Goal: Task Accomplishment & Management: Manage account settings

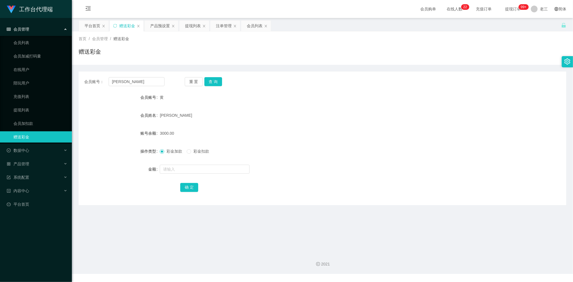
click at [215, 88] on div "会员账号： [PERSON_NAME] 重 置 查 询 会员账号 黄 会员姓名 [PERSON_NAME]余额 3000.00 操作类型 彩金加款 彩金扣款 …" at bounding box center [323, 139] width 488 height 134
click at [217, 79] on button "查 询" at bounding box center [214, 81] width 18 height 9
click at [218, 85] on button "查 询" at bounding box center [214, 81] width 18 height 9
drag, startPoint x: 140, startPoint y: 85, endPoint x: 62, endPoint y: 73, distance: 78.4
click at [63, 74] on section "工作台代理端 会员管理 会员列表 会员加减打码量 在线用户 陪玩用户 充值列表 提现列表 会员加扣款 赠送彩金 数据中心 产品管理 系统配置 内容中心 平台首…" at bounding box center [286, 137] width 573 height 274
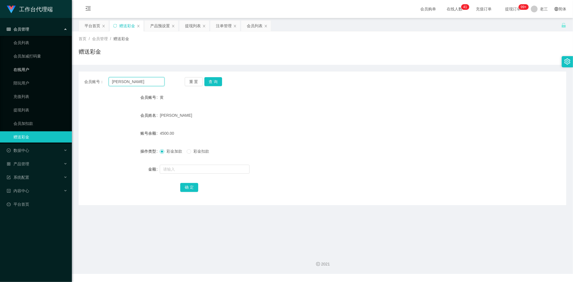
paste input "Jordanjojo"
type input "Jordanjojo"
click at [212, 78] on button "查 询" at bounding box center [214, 81] width 18 height 9
click at [184, 169] on input "text" at bounding box center [205, 169] width 90 height 9
type input "100"
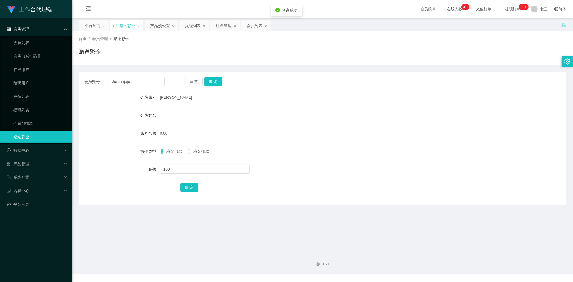
click at [191, 196] on div "会员账号： Jordanjojo 重 置 查 询 会员账号 [PERSON_NAME] 会员姓名 账号余额 0.00 操作类型 彩金加款 彩金扣款 金额 10…" at bounding box center [323, 139] width 488 height 134
click at [191, 186] on button "确 定" at bounding box center [189, 187] width 18 height 9
drag, startPoint x: 140, startPoint y: 84, endPoint x: 88, endPoint y: 69, distance: 54.0
click at [90, 70] on div "会员账号： Jordanjojo 重 置 查 询 会员账号 [PERSON_NAME] 会员姓名 账号余额 100.00 操作类型 彩金加款 彩金扣款 金额 …" at bounding box center [323, 135] width 488 height 140
paste input "shangmeng"
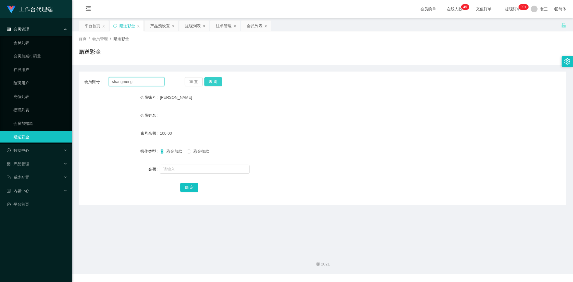
type input "shangmeng"
drag, startPoint x: 209, startPoint y: 82, endPoint x: 208, endPoint y: 85, distance: 2.9
click at [209, 82] on button "查 询" at bounding box center [214, 81] width 18 height 9
click at [189, 171] on input "text" at bounding box center [205, 169] width 90 height 9
type input "100"
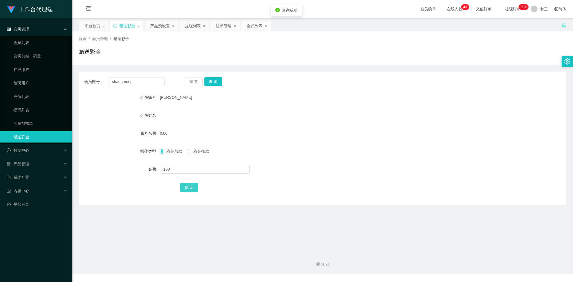
click at [194, 185] on button "确 定" at bounding box center [189, 187] width 18 height 9
click at [155, 24] on div "产品预设置" at bounding box center [160, 26] width 20 height 11
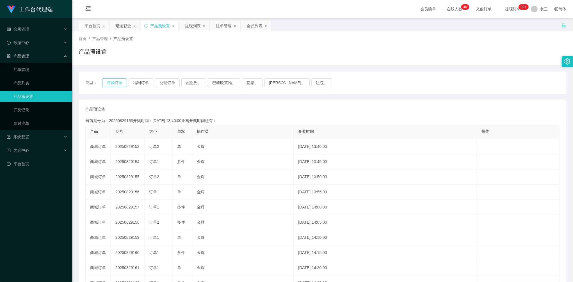
click at [119, 80] on button "商城订单" at bounding box center [114, 82] width 25 height 9
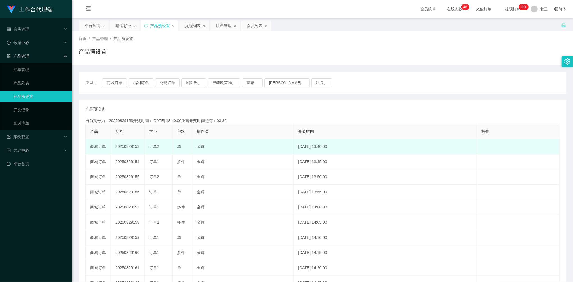
click at [125, 146] on td "20250829153" at bounding box center [128, 146] width 34 height 15
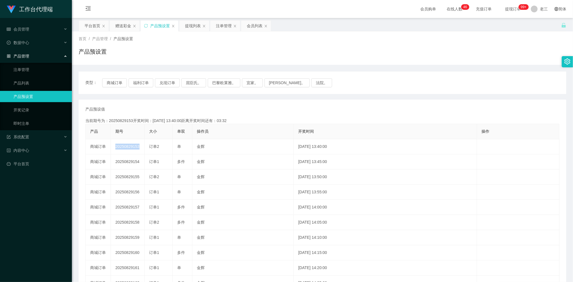
copy td "20250829153"
click at [121, 24] on div "赠送彩金" at bounding box center [123, 26] width 16 height 11
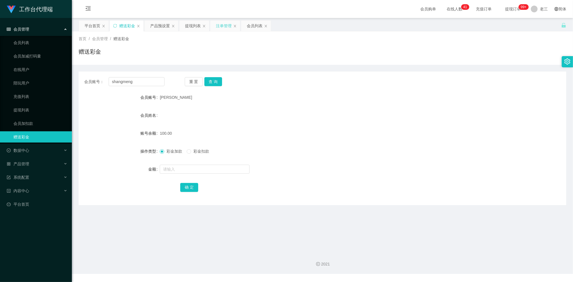
click at [218, 25] on div "注单管理" at bounding box center [224, 26] width 16 height 11
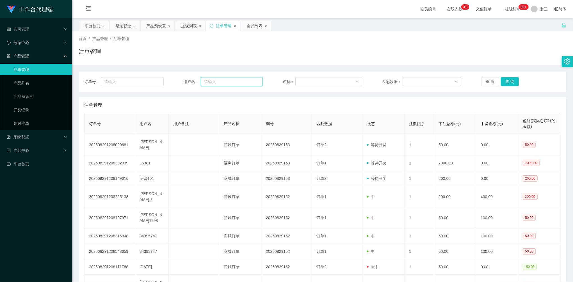
click at [236, 83] on input "text" at bounding box center [232, 81] width 62 height 9
paste input "shangmeng"
type input "shangmeng"
click at [507, 89] on div "订单号： 用户名： shangmeng 名称： 匹配数据： 重 置 查 询" at bounding box center [323, 82] width 488 height 20
click at [509, 86] on button "查 询" at bounding box center [510, 81] width 18 height 9
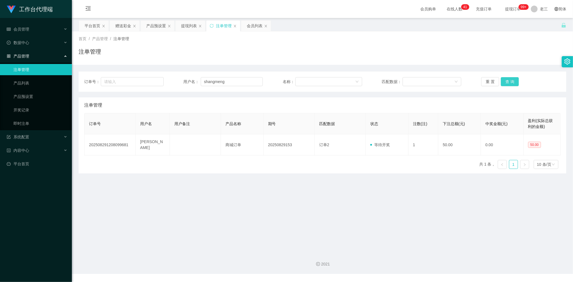
click at [508, 85] on button "查 询" at bounding box center [510, 81] width 18 height 9
click at [504, 83] on button "查 询" at bounding box center [510, 81] width 18 height 9
click at [506, 83] on button "查 询" at bounding box center [510, 81] width 18 height 9
click at [155, 28] on div "产品预设置" at bounding box center [156, 26] width 20 height 11
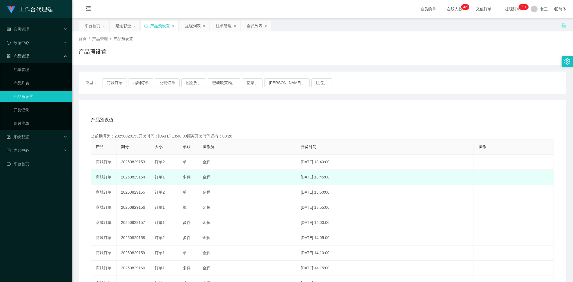
click at [131, 174] on td "20250829154" at bounding box center [134, 177] width 34 height 15
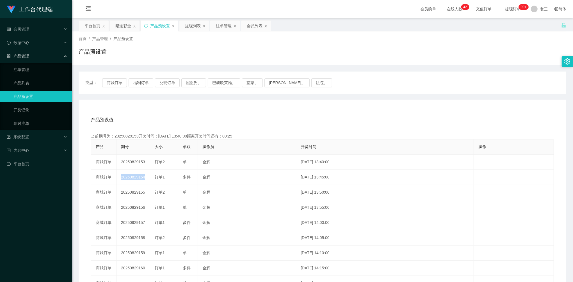
copy td "20250829154"
click at [125, 28] on div "赠送彩金" at bounding box center [123, 26] width 16 height 11
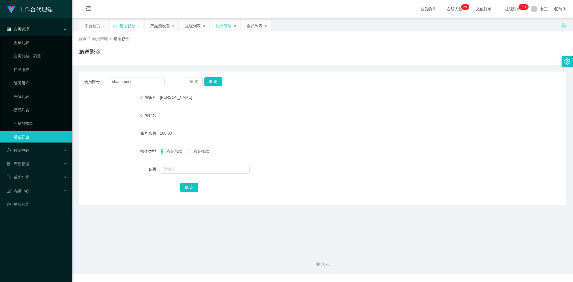
click at [225, 30] on div "注单管理" at bounding box center [224, 26] width 16 height 11
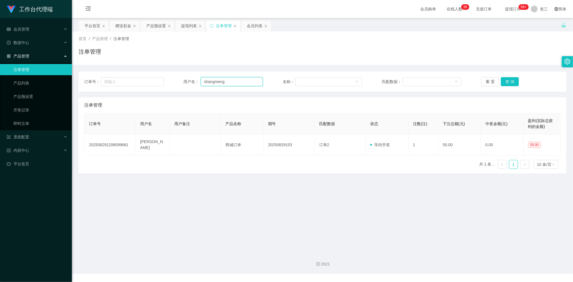
drag, startPoint x: 209, startPoint y: 81, endPoint x: 206, endPoint y: 79, distance: 3.8
click at [163, 83] on div "订单号： 用户名： shangmeng 名称： 匹配数据： 重 置 查 询" at bounding box center [322, 81] width 477 height 9
paste input "Jordanjojo"
type input "Jordanjojo"
click at [508, 80] on button "查 询" at bounding box center [510, 81] width 18 height 9
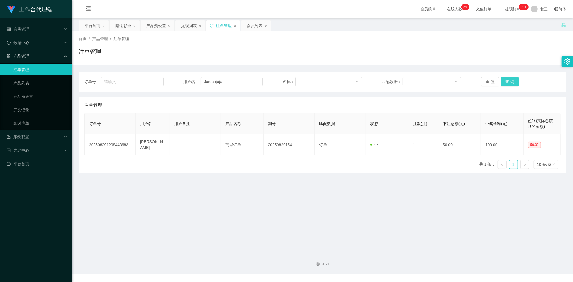
click at [508, 80] on button "查 询" at bounding box center [510, 81] width 18 height 9
click at [508, 80] on div "重 置 查 询" at bounding box center [522, 81] width 80 height 9
click at [186, 27] on div "提现列表" at bounding box center [189, 26] width 16 height 11
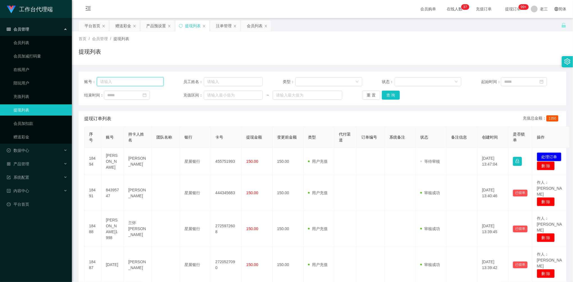
click at [140, 80] on input "text" at bounding box center [130, 81] width 67 height 9
paste input "shangmeng"
click at [395, 97] on button "查 询" at bounding box center [391, 95] width 18 height 9
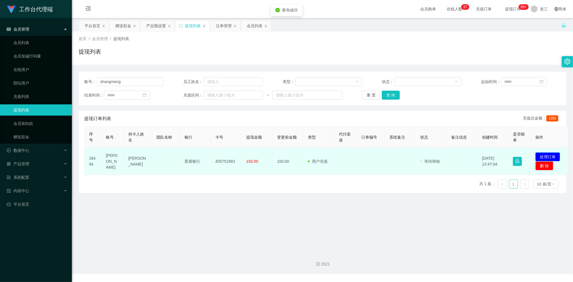
click at [553, 157] on button "处理订单" at bounding box center [548, 157] width 25 height 9
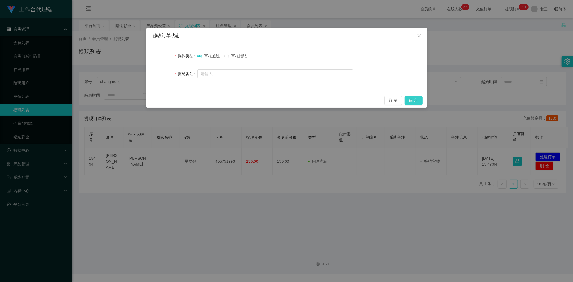
click at [412, 99] on button "确 定" at bounding box center [414, 100] width 18 height 9
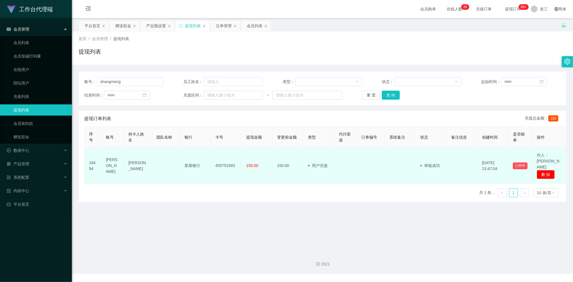
click at [219, 160] on td "455751993" at bounding box center [226, 166] width 31 height 36
copy td "455751993"
click at [174, 160] on td at bounding box center [166, 166] width 28 height 36
drag, startPoint x: 128, startPoint y: 157, endPoint x: 237, endPoint y: 161, distance: 109.1
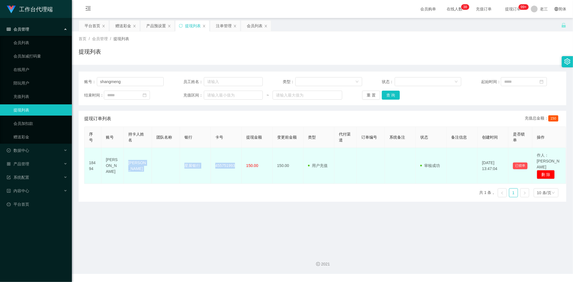
click at [237, 161] on tr "18494 [PERSON_NAME] [PERSON_NAME] 星展银行 455751993 150.00 150.00 用户充值 人工扣款 审核驳回 审…" at bounding box center [326, 166] width 482 height 36
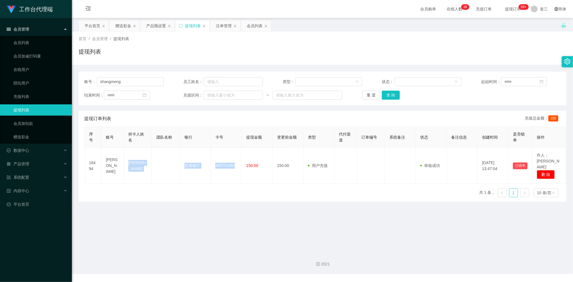
copy tr "[PERSON_NAME] 星展银行 455751993"
drag, startPoint x: 133, startPoint y: 79, endPoint x: 65, endPoint y: 69, distance: 68.1
click at [65, 69] on section "工作台代理端 会员管理 会员列表 会员加减打码量 在线用户 陪玩用户 充值列表 提现列表 会员加扣款 赠送彩金 数据中心 产品管理 注单管理 产品列表 产品预…" at bounding box center [286, 137] width 573 height 274
paste input "Jordanjojo"
type input "Jordanjojo"
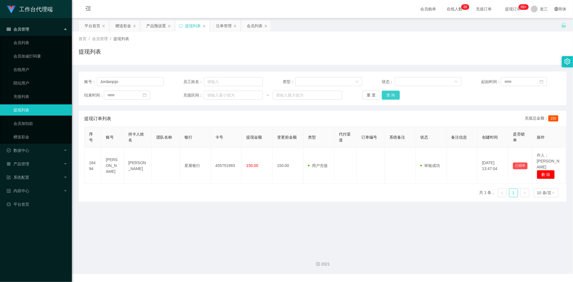
click at [384, 99] on button "查 询" at bounding box center [391, 95] width 18 height 9
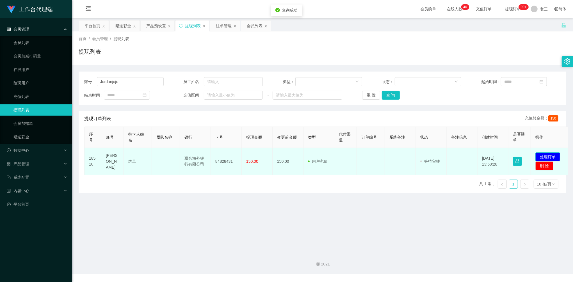
click at [539, 158] on button "处理订单" at bounding box center [548, 157] width 25 height 9
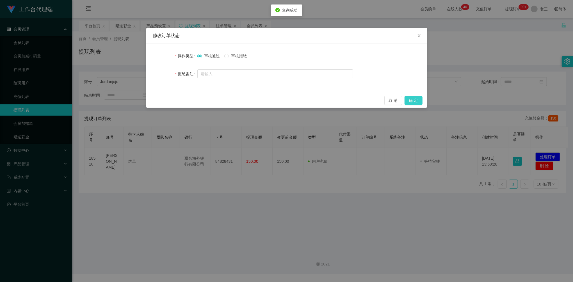
click at [411, 98] on button "确 定" at bounding box center [414, 100] width 18 height 9
